Goal: Information Seeking & Learning: Check status

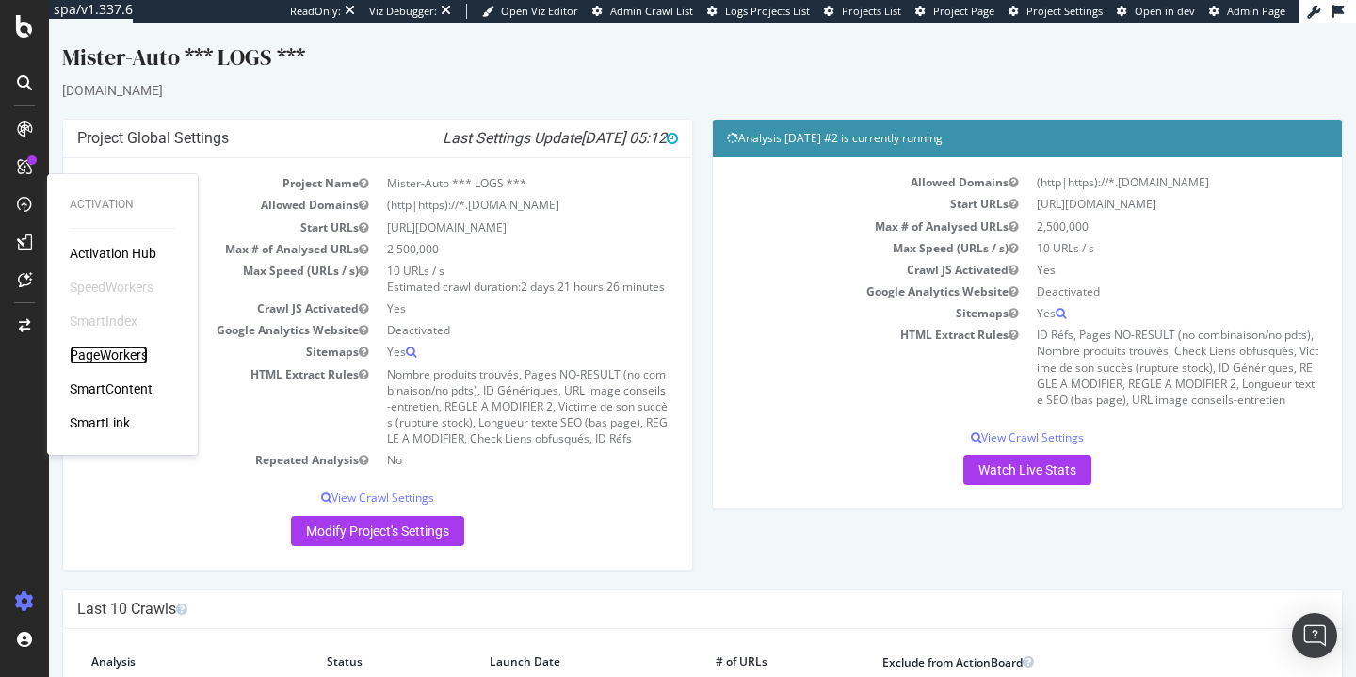
click at [109, 349] on div "PageWorkers" at bounding box center [109, 355] width 78 height 19
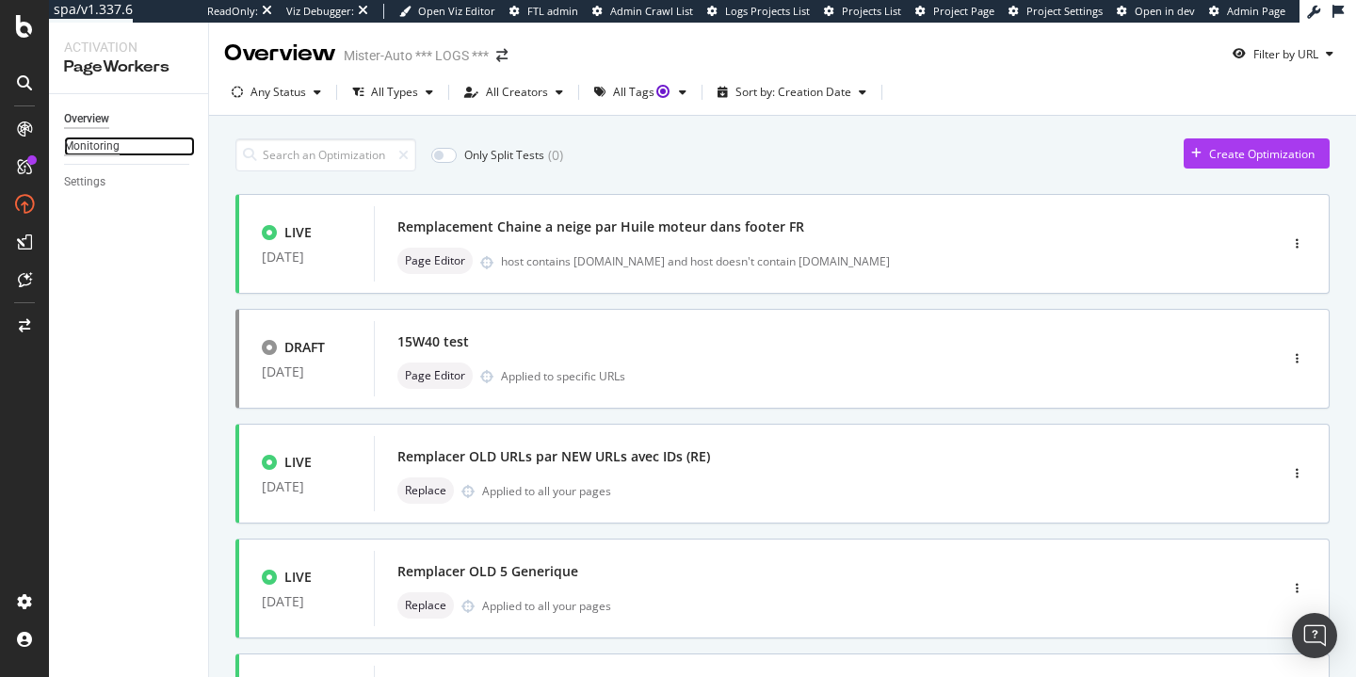
click at [86, 149] on div "Monitoring" at bounding box center [92, 147] width 56 height 20
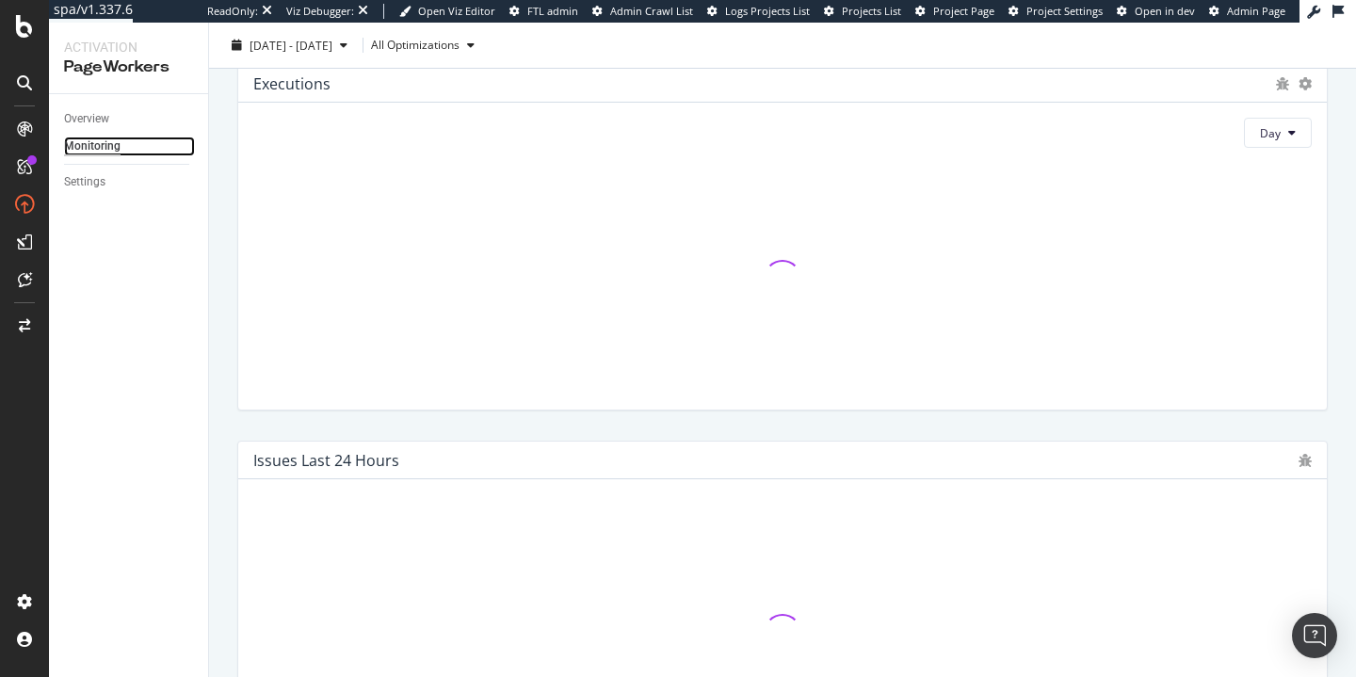
scroll to position [147, 0]
